Goal: Find specific page/section: Find specific page/section

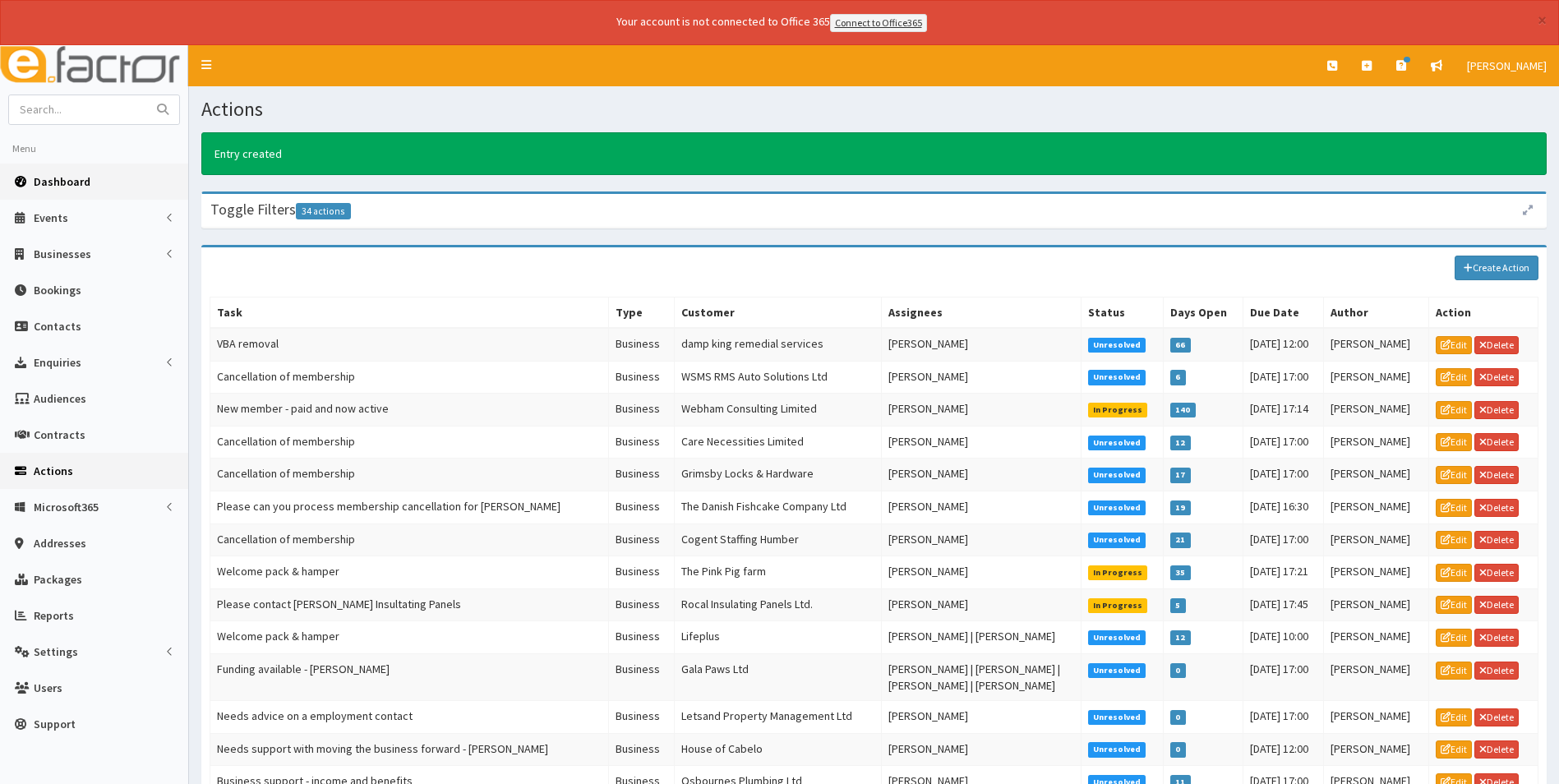
click at [77, 182] on span "Dashboard" at bounding box center [62, 181] width 57 height 15
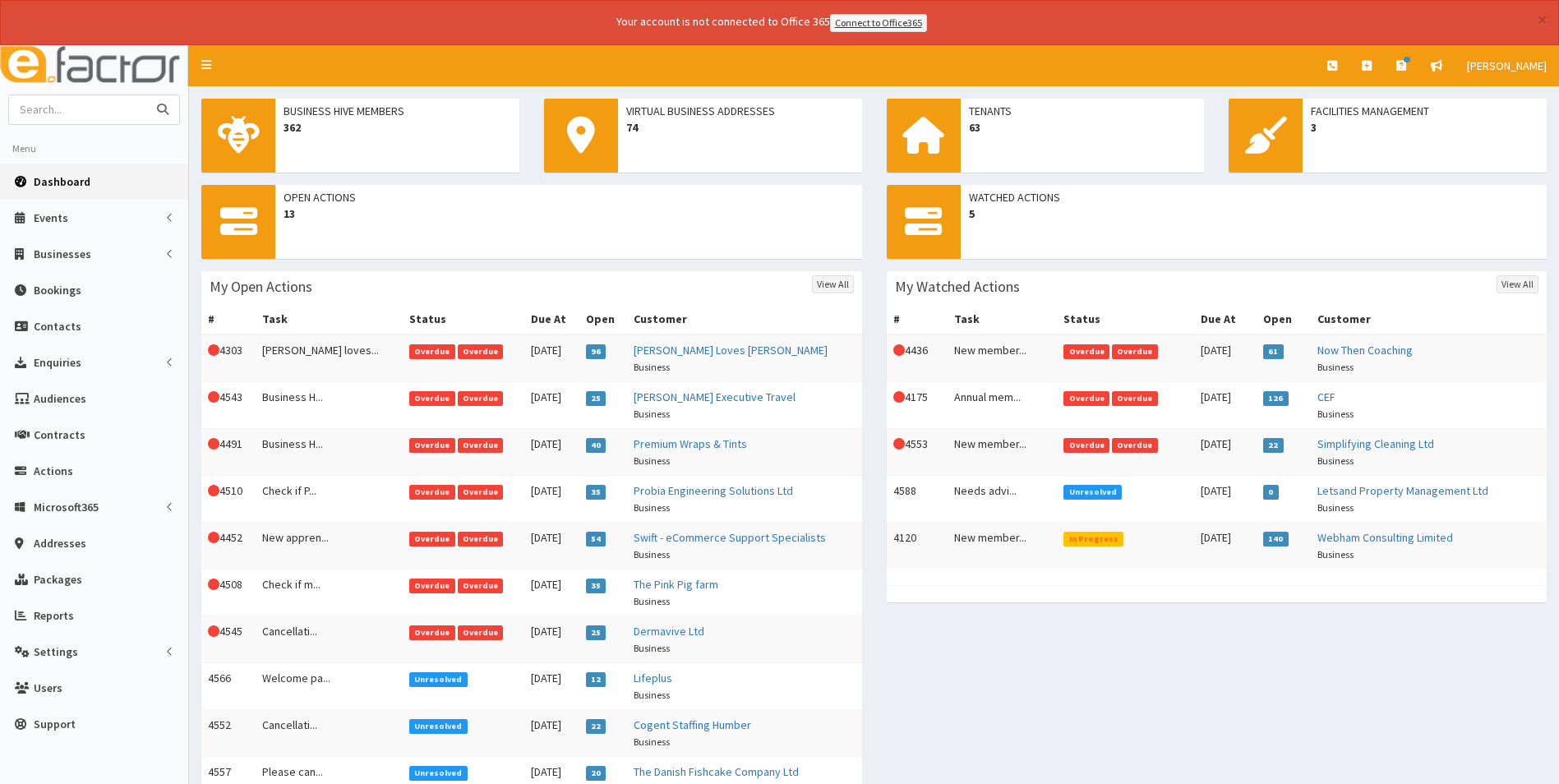
click at [126, 111] on input "text" at bounding box center [77, 110] width 138 height 29
type input "stirling"
click at [146, 96] on button "submit" at bounding box center [163, 110] width 33 height 29
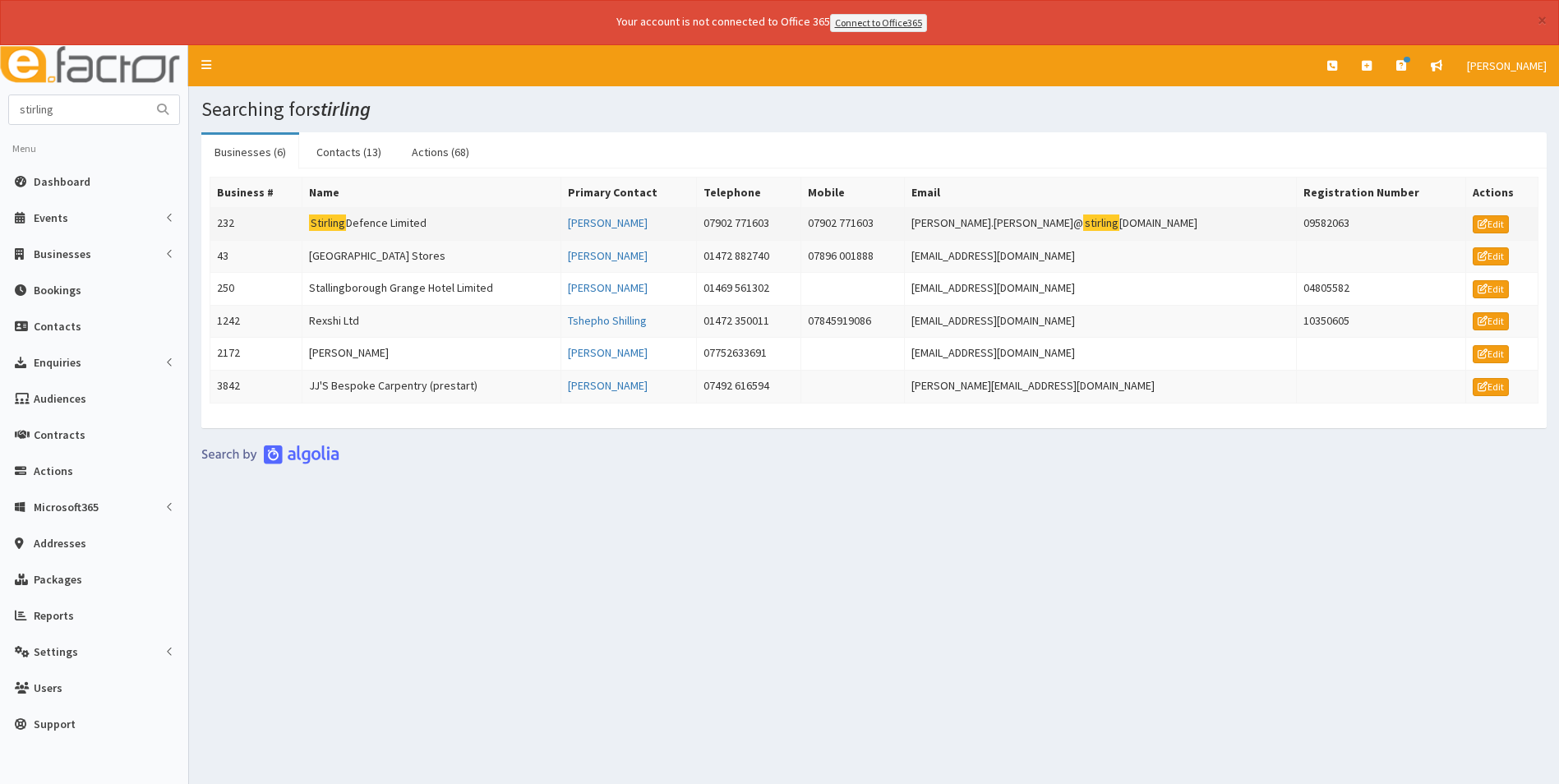
click at [371, 222] on td "Stirling Defence Limited" at bounding box center [432, 223] width 259 height 33
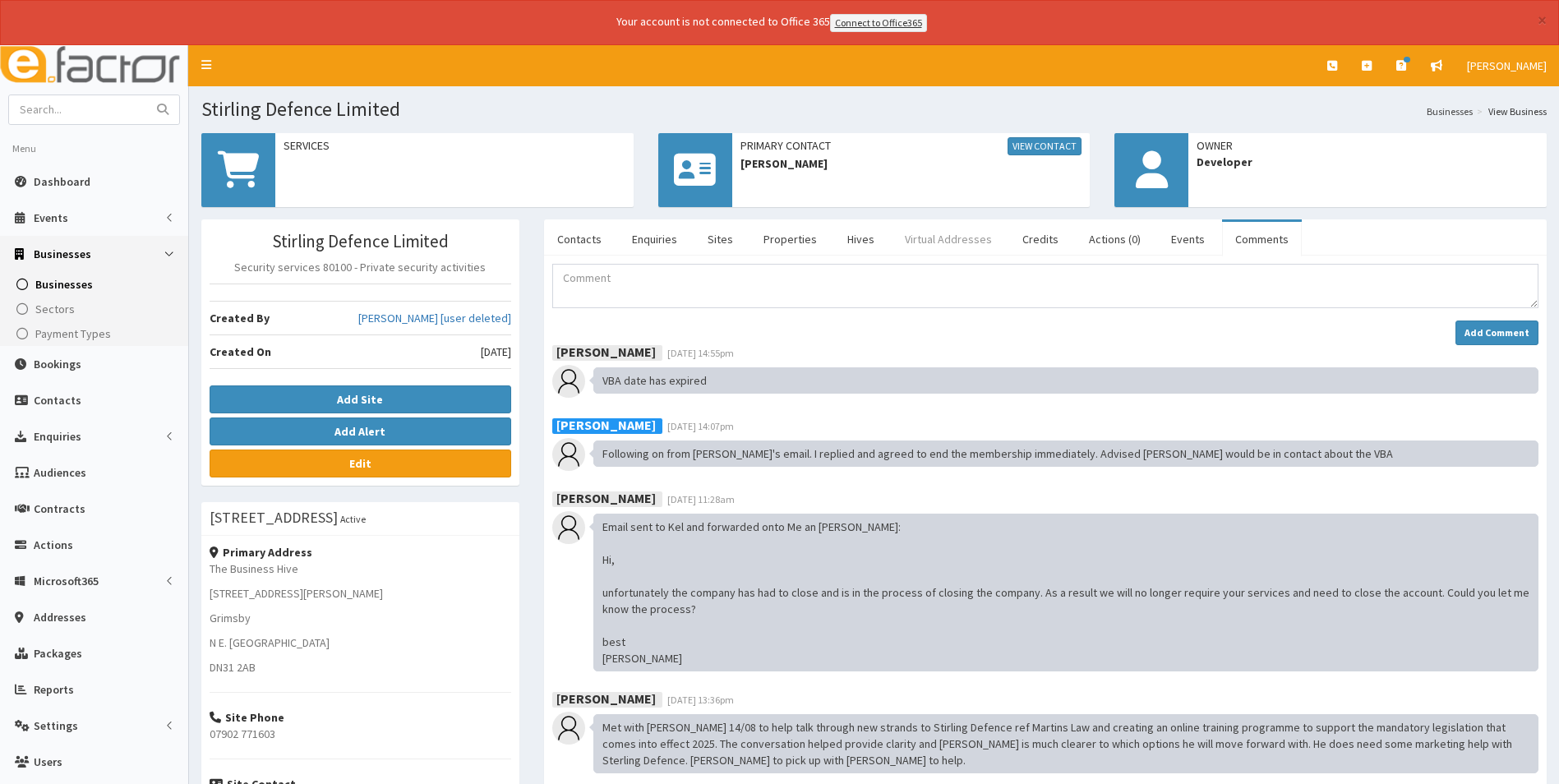
click at [942, 243] on link "Virtual Addresses" at bounding box center [949, 239] width 113 height 35
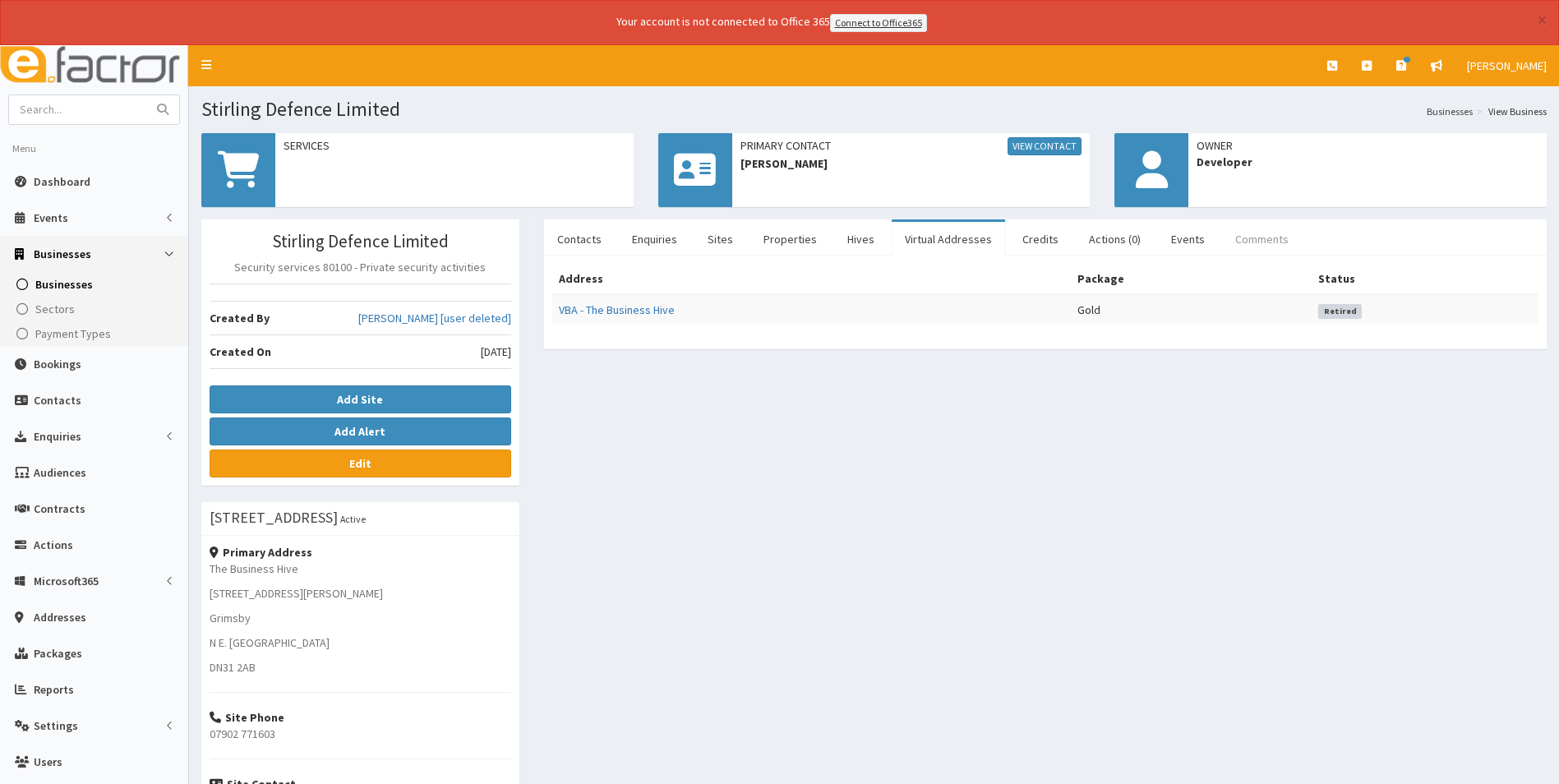
click at [1256, 236] on link "Comments" at bounding box center [1263, 239] width 80 height 35
